Goal: Information Seeking & Learning: Learn about a topic

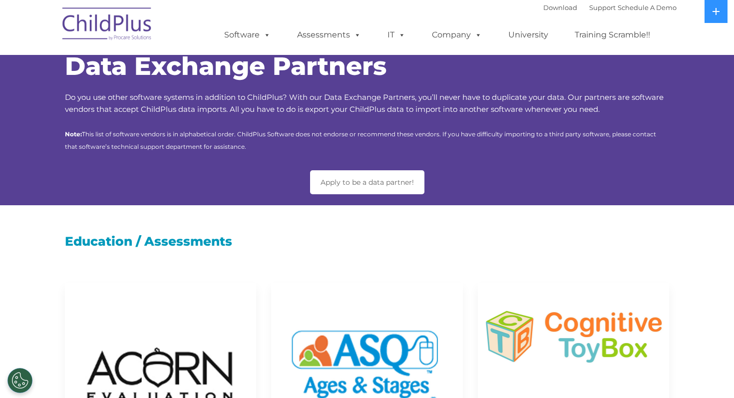
scroll to position [13, 0]
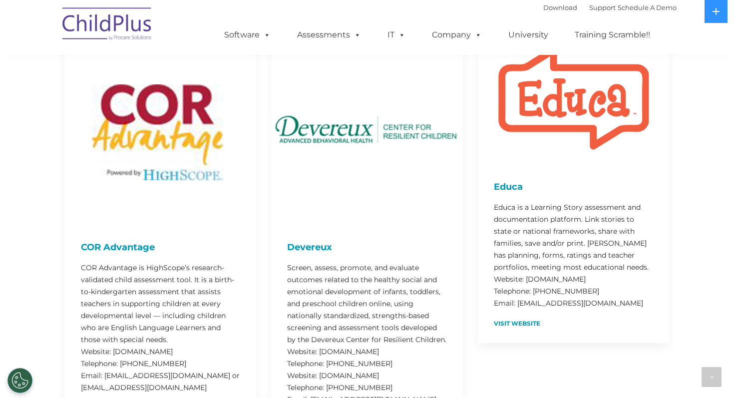
scroll to position [650, 0]
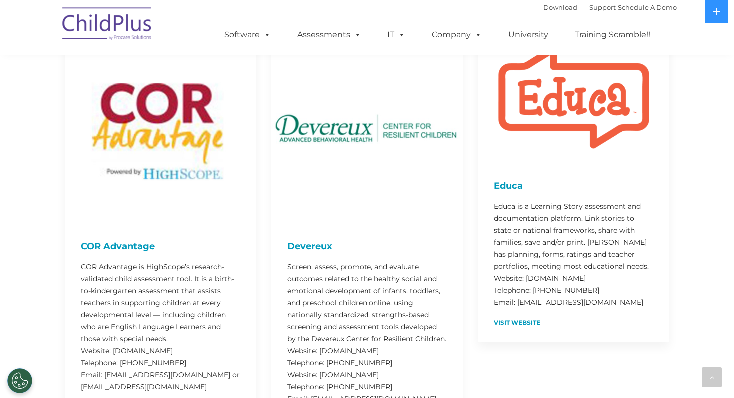
click at [493, 365] on div "COR Advantage COR Advantage is HighScope’s research-validated child assessment …" at bounding box center [367, 226] width 734 height 424
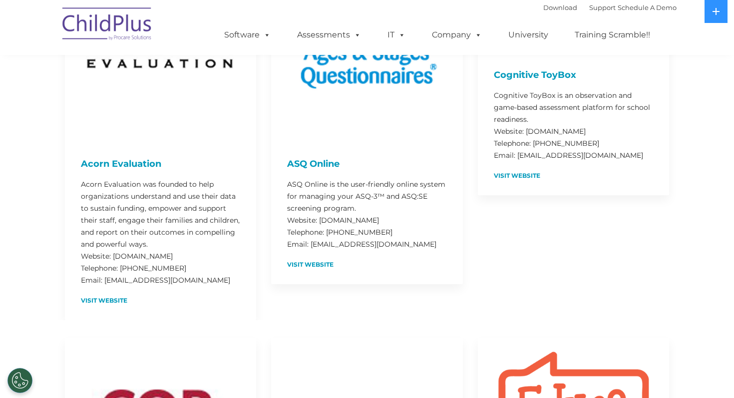
scroll to position [310, 0]
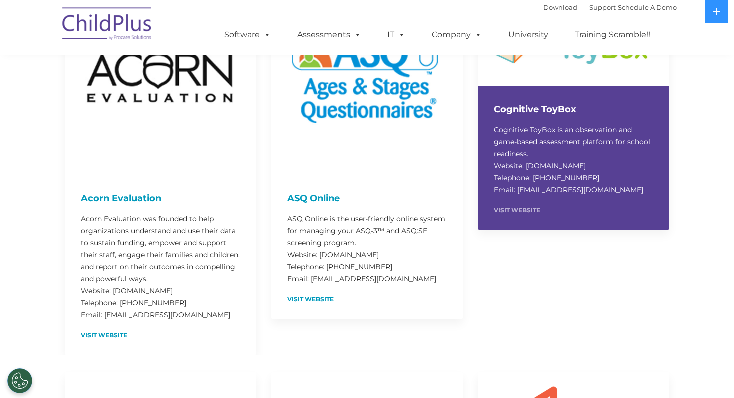
click at [514, 210] on link "Visit Website" at bounding box center [517, 210] width 46 height 6
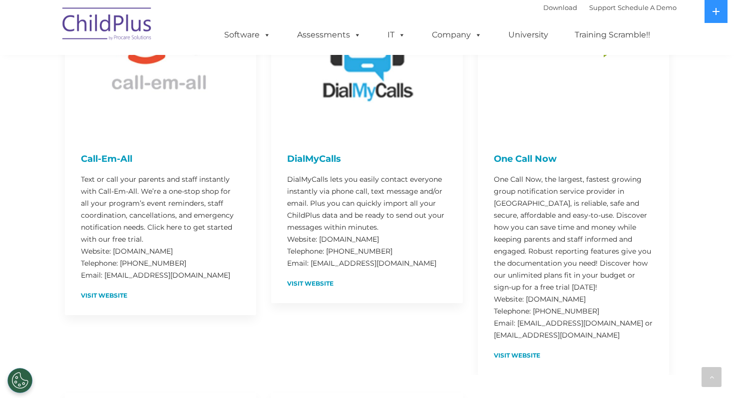
scroll to position [2626, 0]
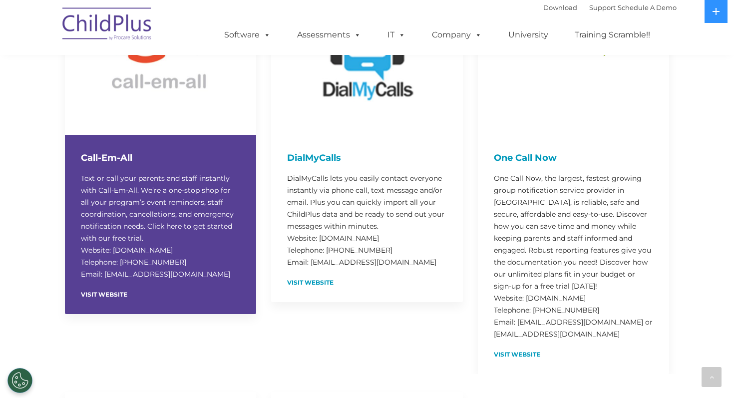
click at [98, 298] on div "Visit Website" at bounding box center [160, 294] width 159 height 8
click at [102, 314] on div "Call-Em-All Text or call your parents and staff instantly with Call-Em-All. We’…" at bounding box center [160, 224] width 191 height 179
click at [98, 298] on link "Visit Website" at bounding box center [104, 295] width 46 height 6
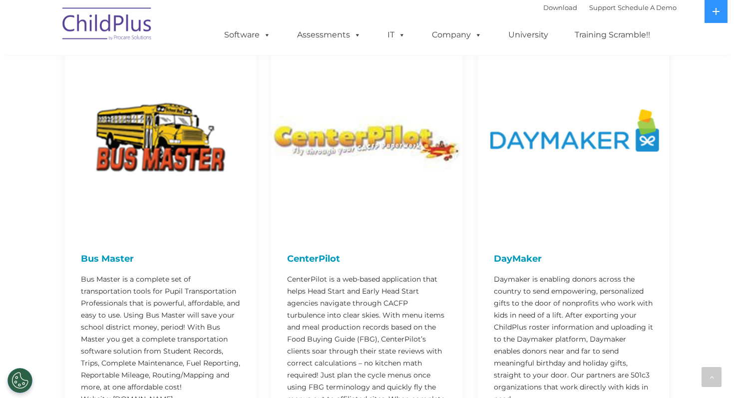
scroll to position [3533, 0]
